Goal: Book appointment/travel/reservation

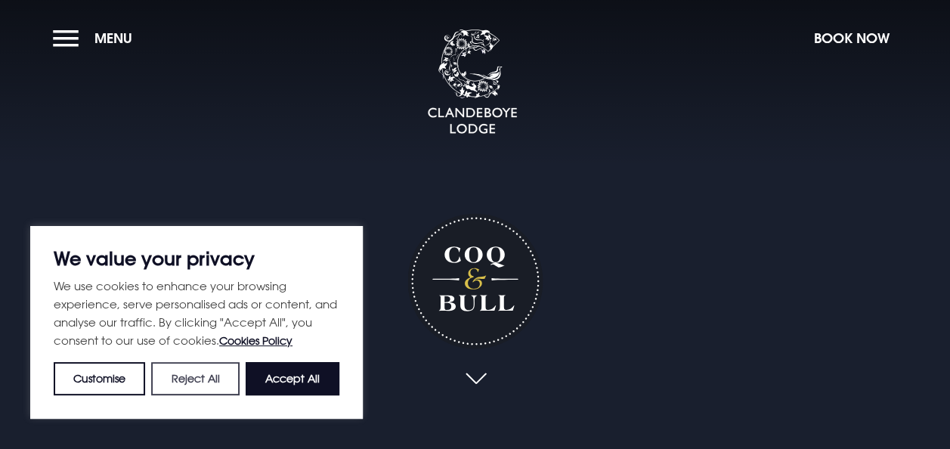
click at [187, 387] on button "Reject All" at bounding box center [195, 378] width 88 height 33
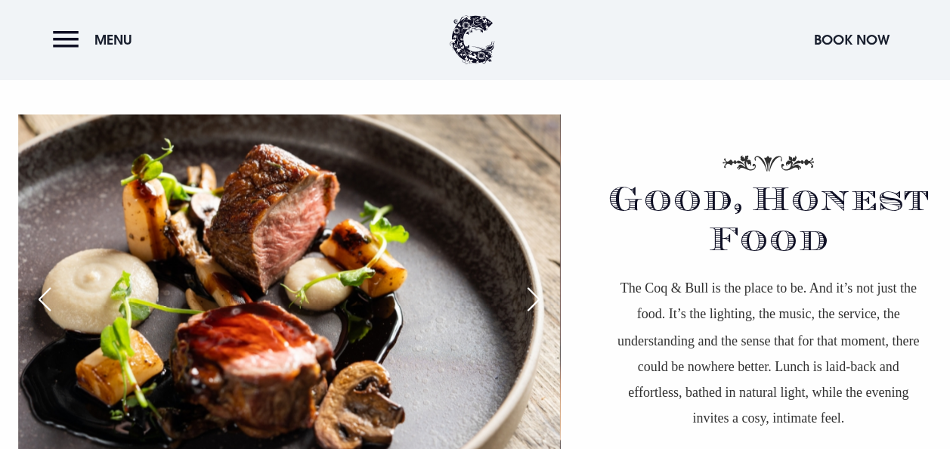
scroll to position [1134, 0]
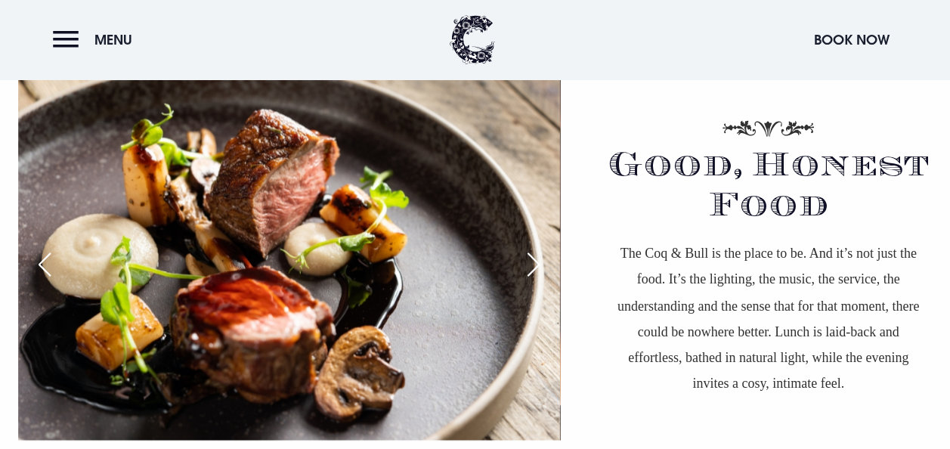
click at [525, 262] on div "Next slide" at bounding box center [534, 264] width 38 height 33
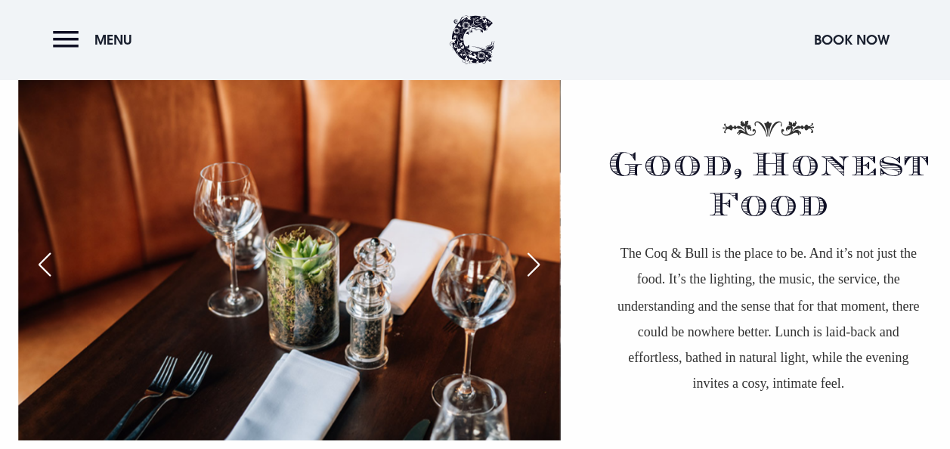
click at [525, 262] on div "Next slide" at bounding box center [534, 264] width 38 height 33
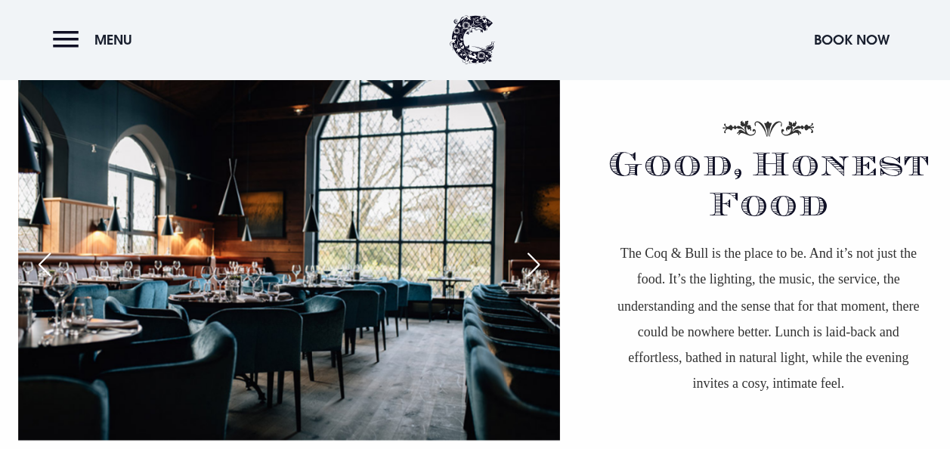
click at [525, 262] on div "Next slide" at bounding box center [534, 264] width 38 height 33
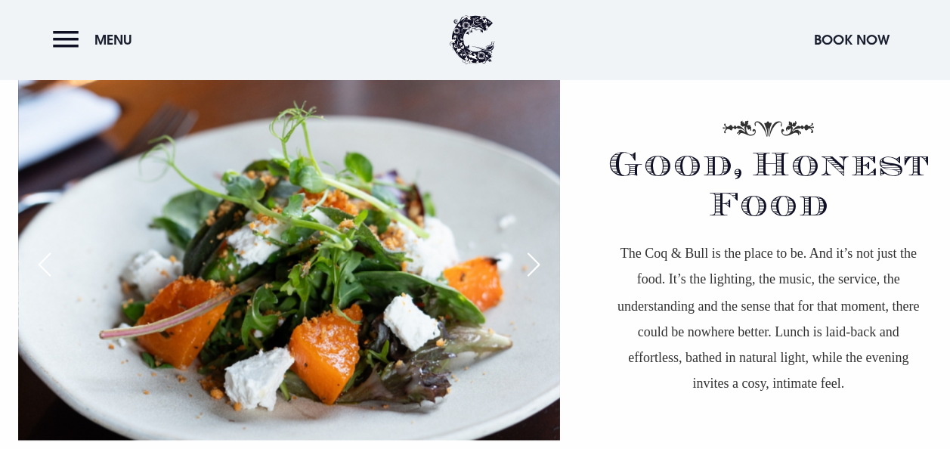
click at [525, 262] on div "Next slide" at bounding box center [534, 264] width 38 height 33
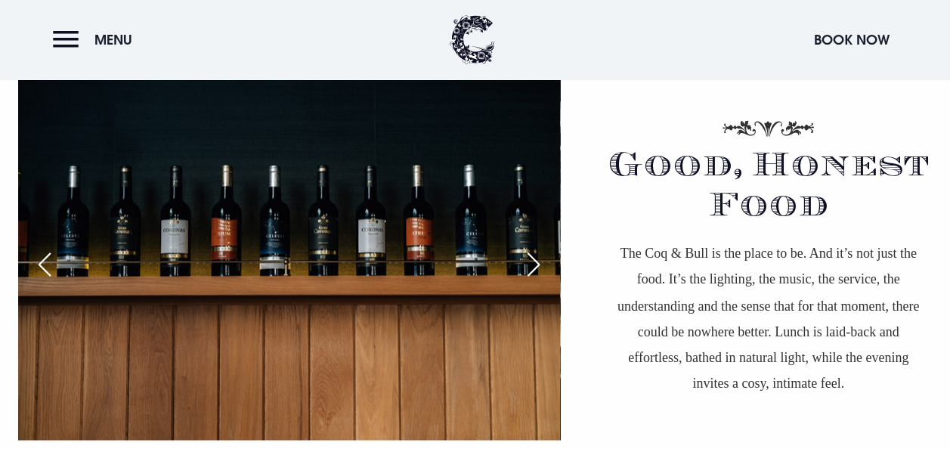
click at [525, 262] on div "Next slide" at bounding box center [534, 264] width 38 height 33
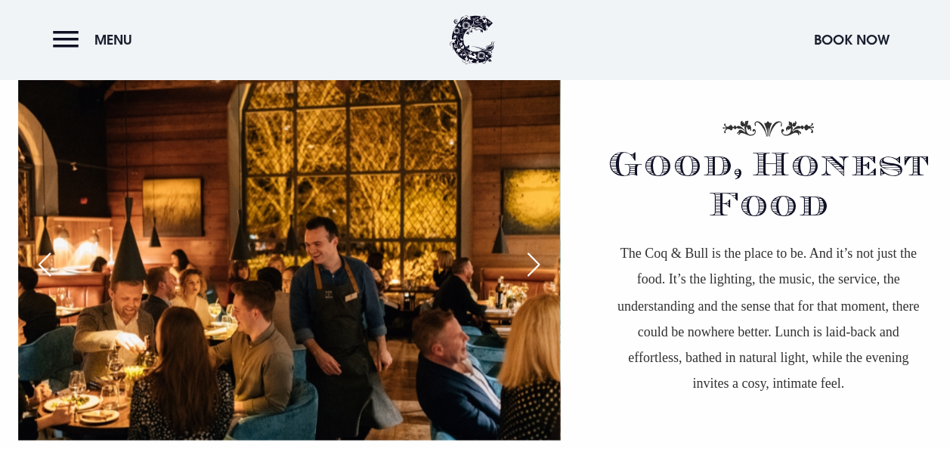
click at [525, 262] on div "Next slide" at bounding box center [534, 264] width 38 height 33
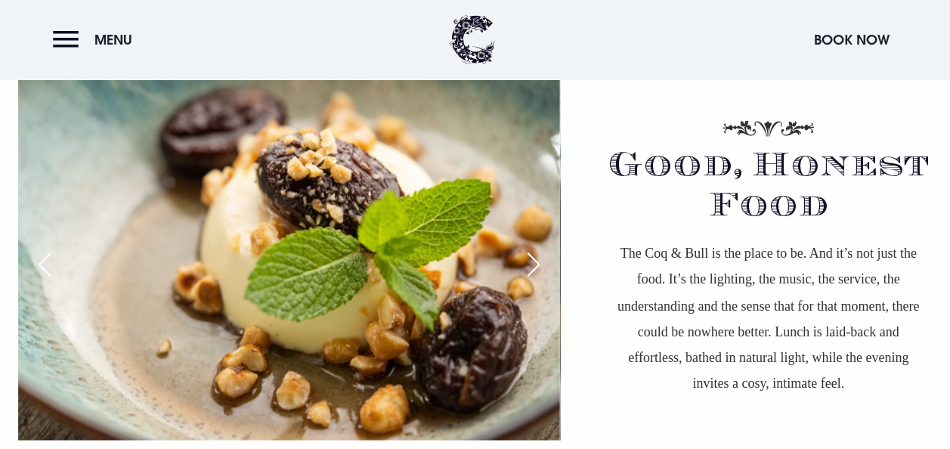
click at [525, 262] on div "Next slide" at bounding box center [534, 264] width 38 height 33
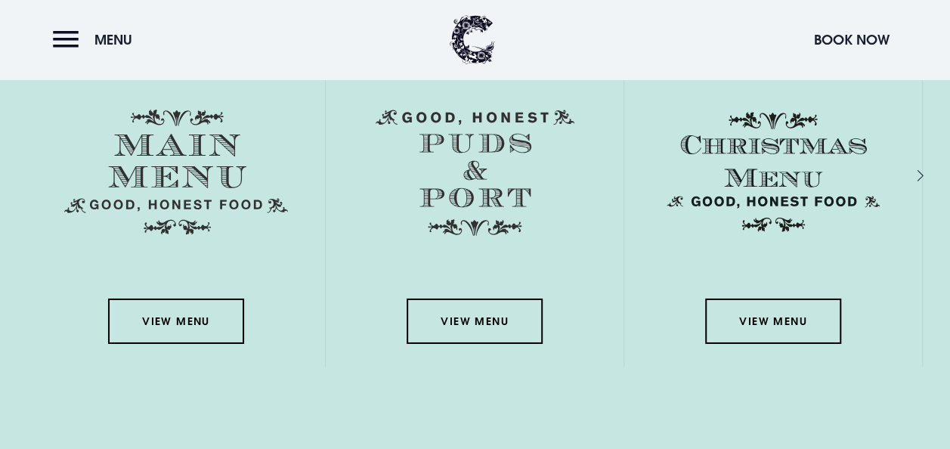
scroll to position [2343, 0]
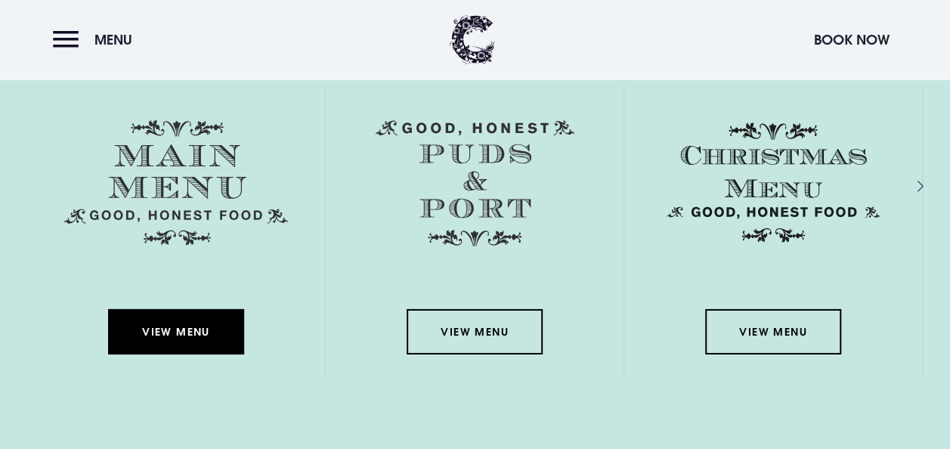
click at [191, 330] on link "View Menu" at bounding box center [176, 331] width 136 height 45
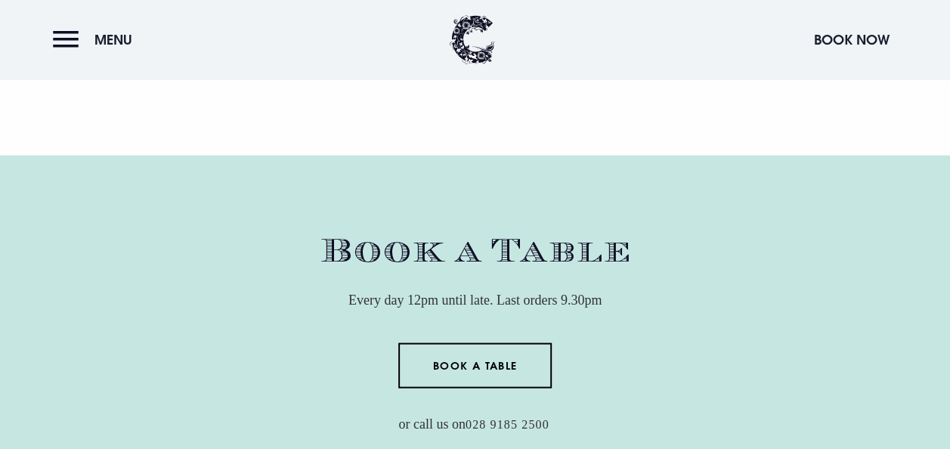
scroll to position [4309, 0]
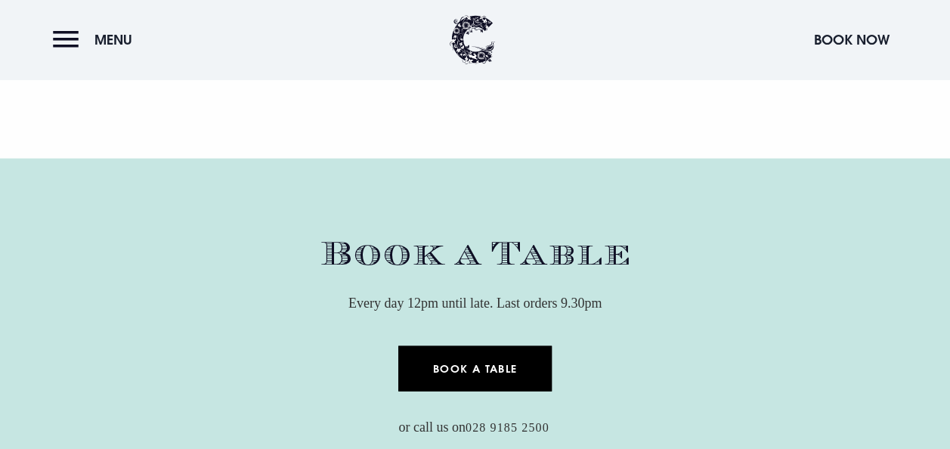
click at [482, 369] on link "Book a Table" at bounding box center [474, 368] width 153 height 45
